Goal: Task Accomplishment & Management: Manage account settings

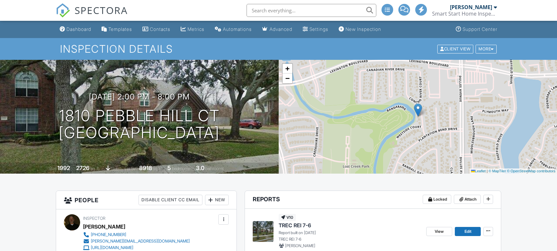
scroll to position [756, 0]
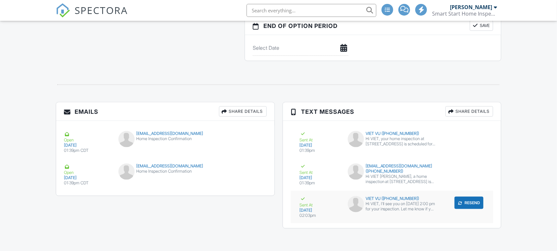
click at [384, 206] on div "Hi VIET, I'll see you on [DATE] 2:00 pm for your inspection. Let me know if you…" at bounding box center [401, 206] width 70 height 10
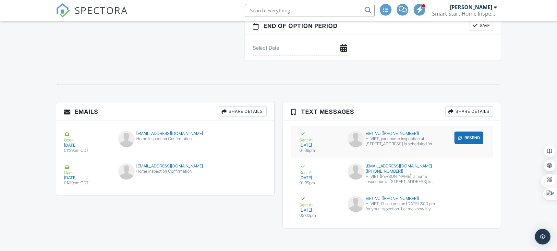
scroll to position [0, 0]
click at [172, 132] on div "vuquocviet2020@gmail.com" at bounding box center [166, 133] width 94 height 5
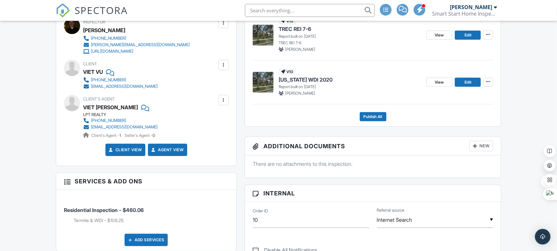
scroll to position [196, 0]
click at [221, 63] on div at bounding box center [223, 65] width 6 height 6
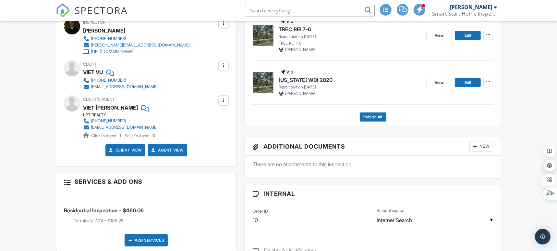
click at [224, 67] on div at bounding box center [223, 65] width 6 height 6
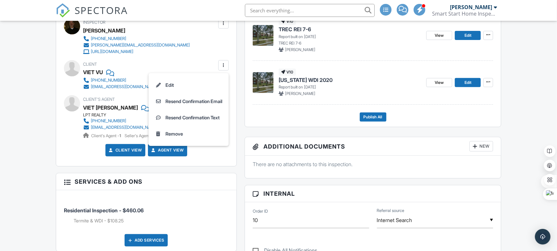
click at [193, 60] on div "Client VIET VU 773-368-3838 vuquocviet2020@gmail.com" at bounding box center [146, 75] width 165 height 30
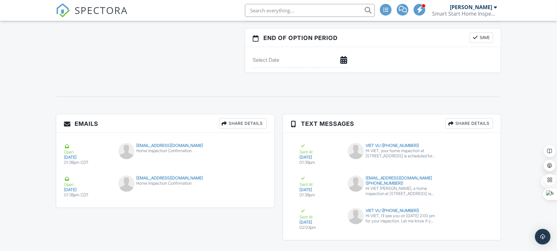
scroll to position [751, 0]
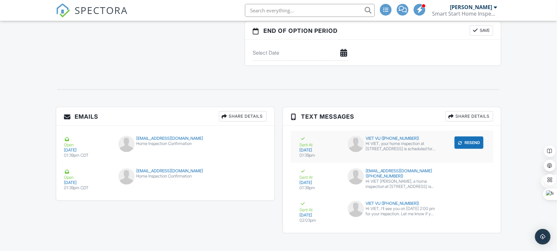
click at [386, 139] on div "VIET VU ([PHONE_NUMBER])" at bounding box center [392, 138] width 88 height 5
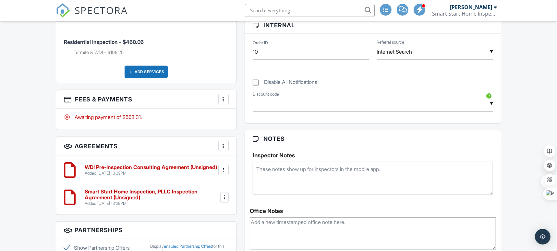
scroll to position [347, 0]
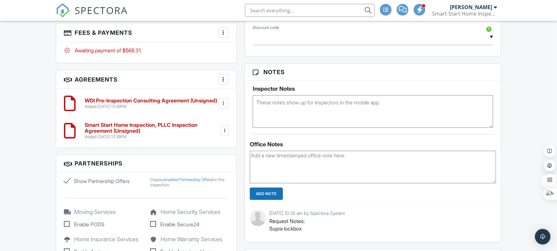
drag, startPoint x: 0, startPoint y: 0, endPoint x: 117, endPoint y: 182, distance: 216.5
click at [115, 172] on form "Partnerships Show Partnership Offers Display enabled Partnership Offers for thi…" at bounding box center [146, 211] width 181 height 113
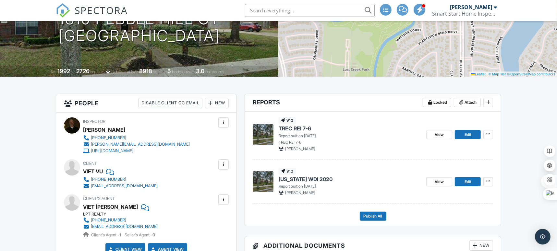
click at [141, 205] on div at bounding box center [144, 207] width 6 height 10
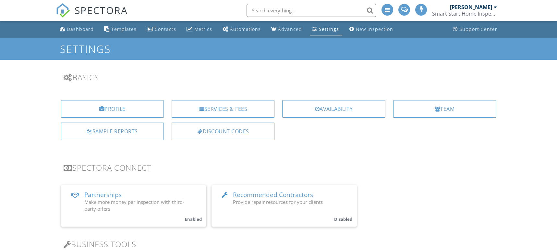
click at [75, 30] on div "Dashboard" at bounding box center [80, 29] width 27 height 6
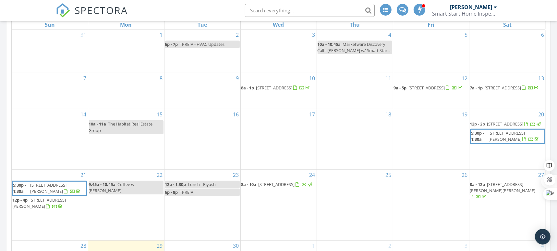
scroll to position [367, 0]
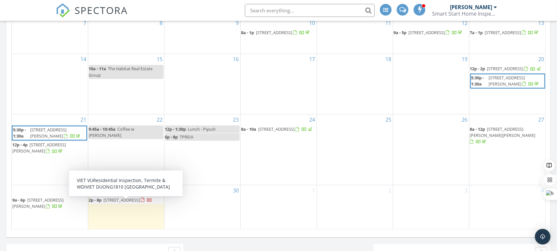
click at [120, 203] on span "[STREET_ADDRESS]" at bounding box center [122, 200] width 36 height 6
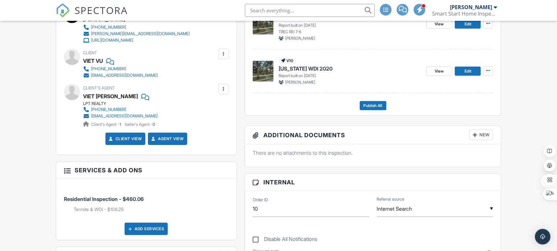
scroll to position [208, 0]
